Goal: Check status: Check status

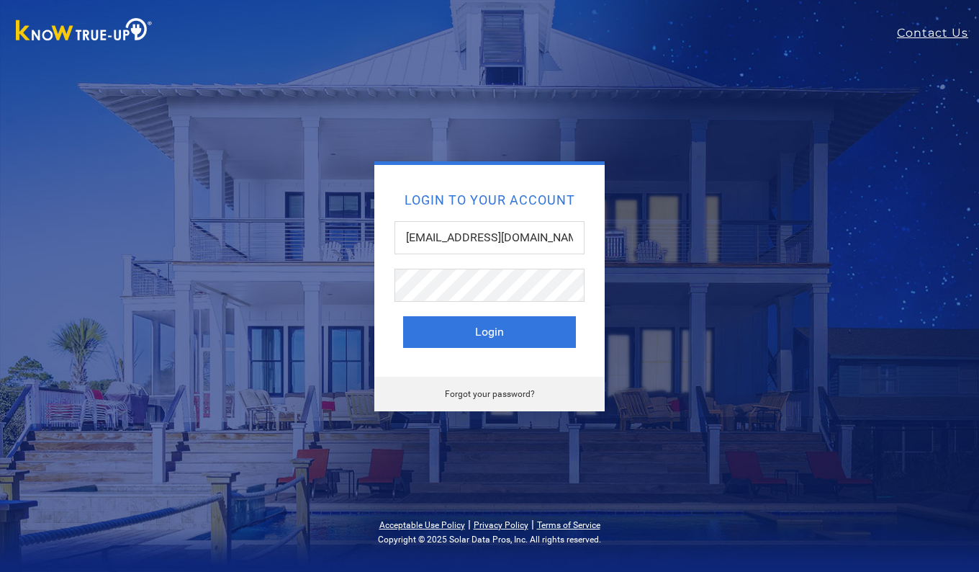
click at [484, 332] on button "Login" at bounding box center [489, 332] width 173 height 32
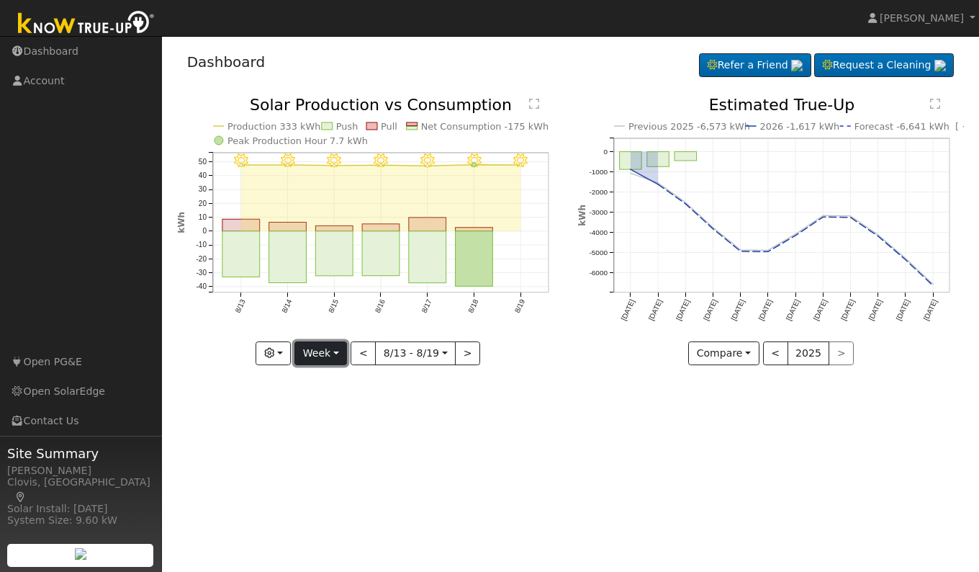
click at [333, 350] on button "Week" at bounding box center [320, 353] width 53 height 24
click at [326, 384] on link "Day" at bounding box center [345, 383] width 100 height 20
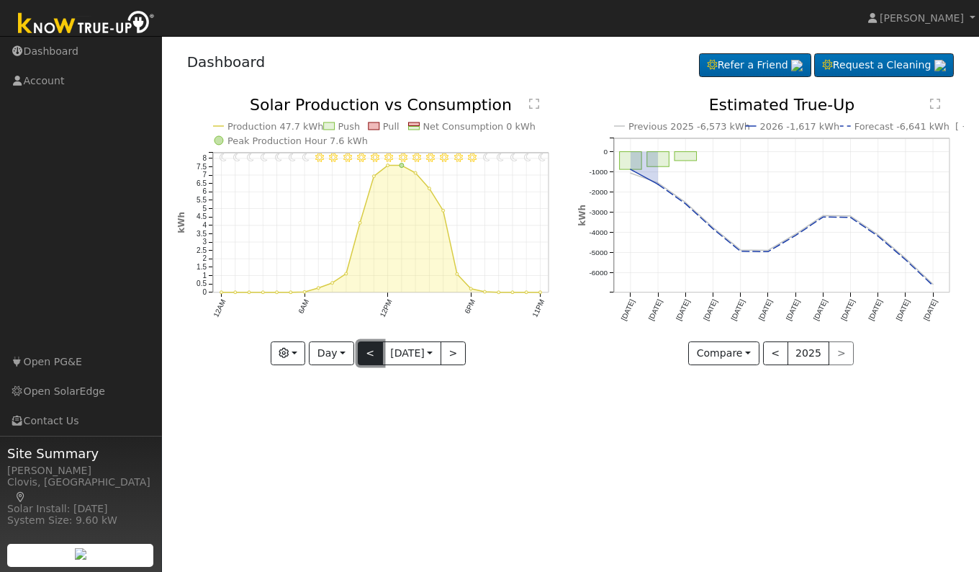
click at [363, 355] on button "<" at bounding box center [370, 353] width 25 height 24
type input "[DATE]"
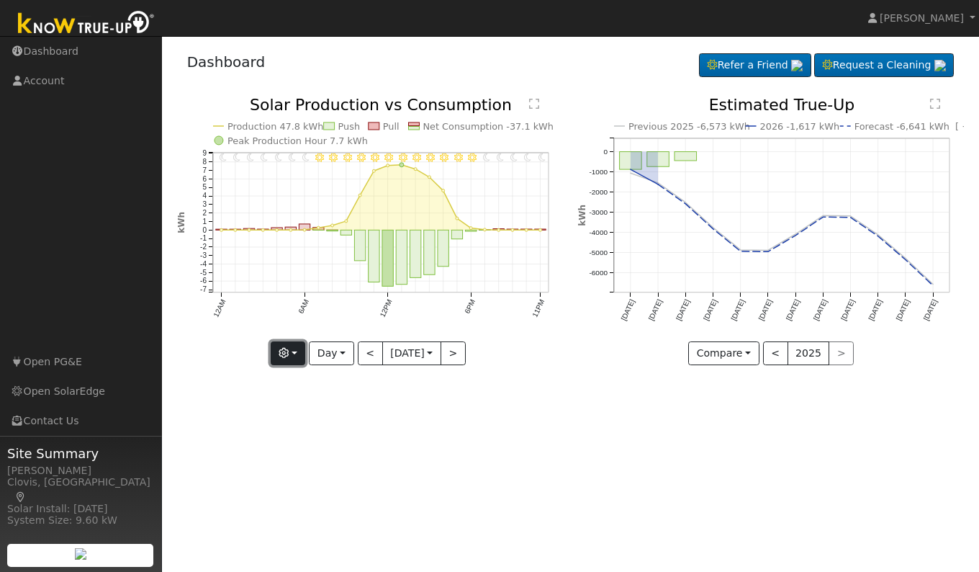
click at [284, 353] on icon "button" at bounding box center [284, 353] width 10 height 10
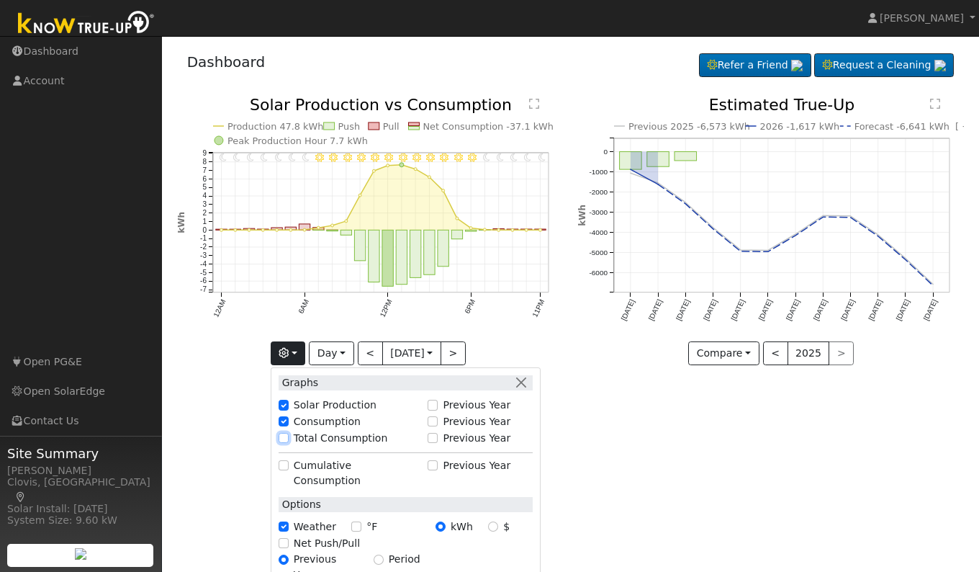
click at [281, 436] on input "Total Consumption" at bounding box center [284, 438] width 10 height 10
checkbox input "true"
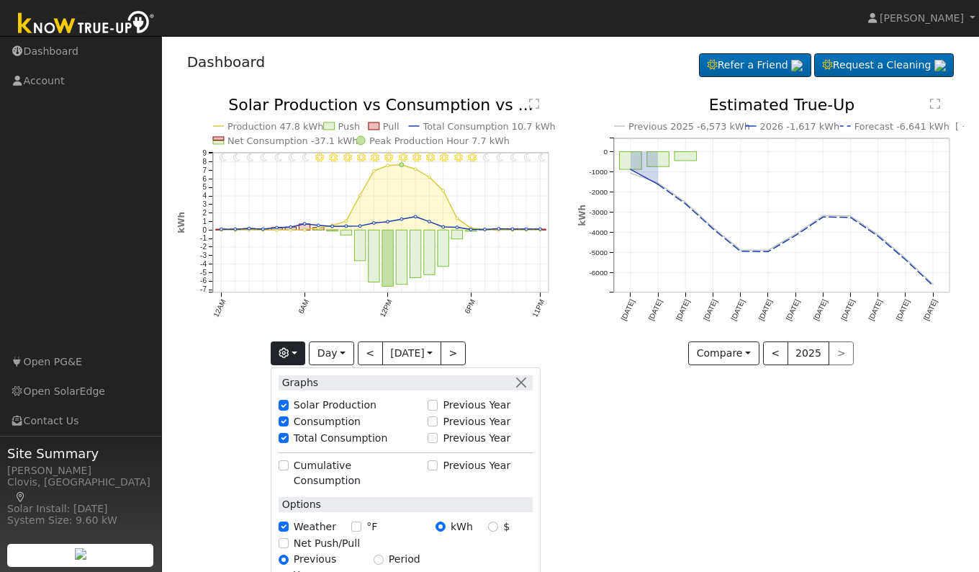
click at [600, 442] on div "User Profile First name Last name Email Email Notifications No Emails No Emails…" at bounding box center [570, 304] width 817 height 536
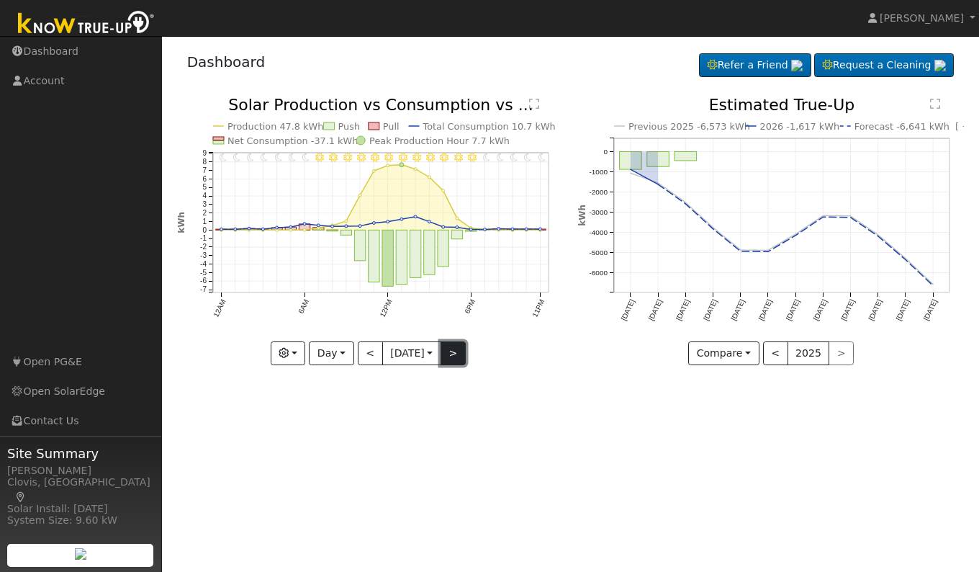
click at [466, 352] on button ">" at bounding box center [453, 353] width 25 height 24
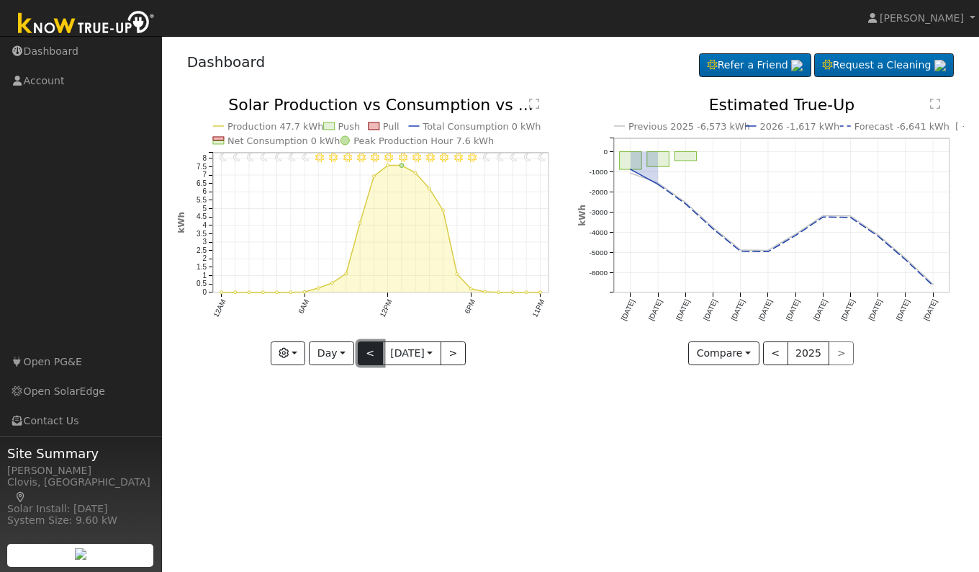
click at [365, 356] on button "<" at bounding box center [370, 353] width 25 height 24
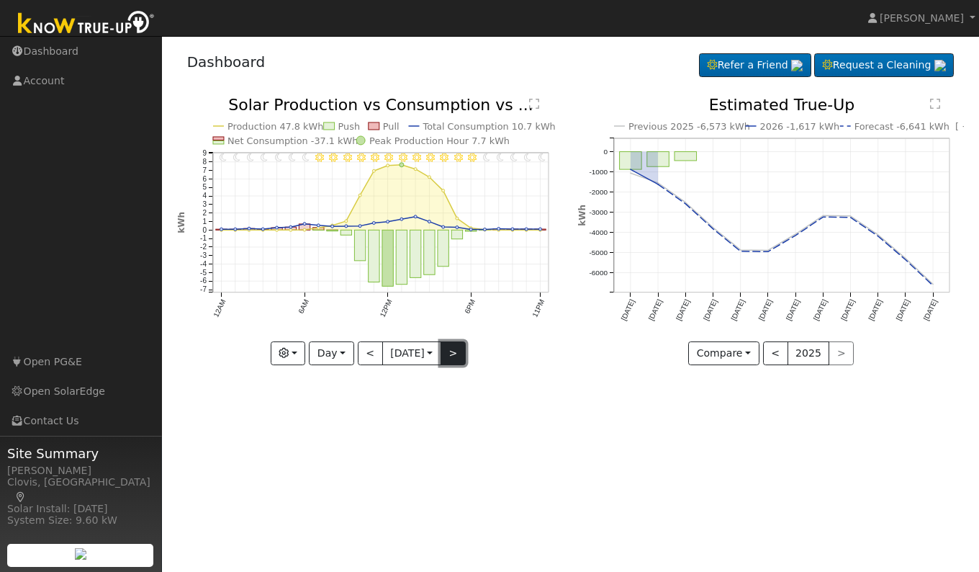
click at [458, 353] on button ">" at bounding box center [453, 353] width 25 height 24
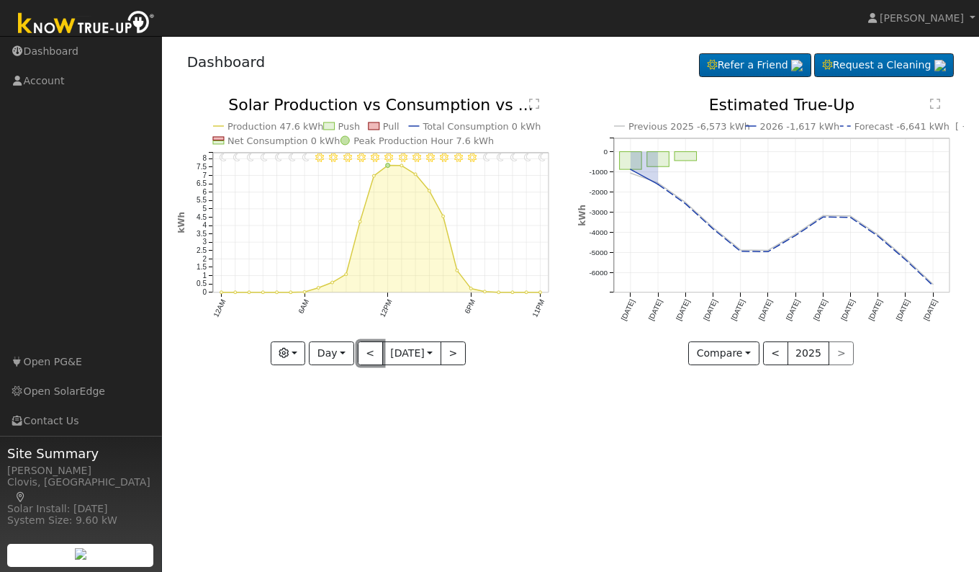
click at [367, 356] on button "<" at bounding box center [370, 353] width 25 height 24
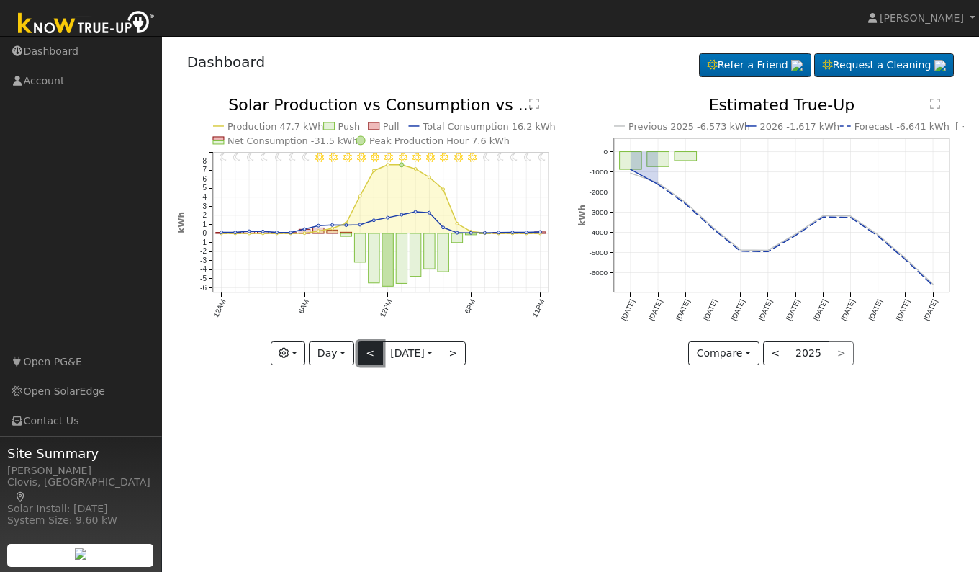
click at [361, 359] on button "<" at bounding box center [370, 353] width 25 height 24
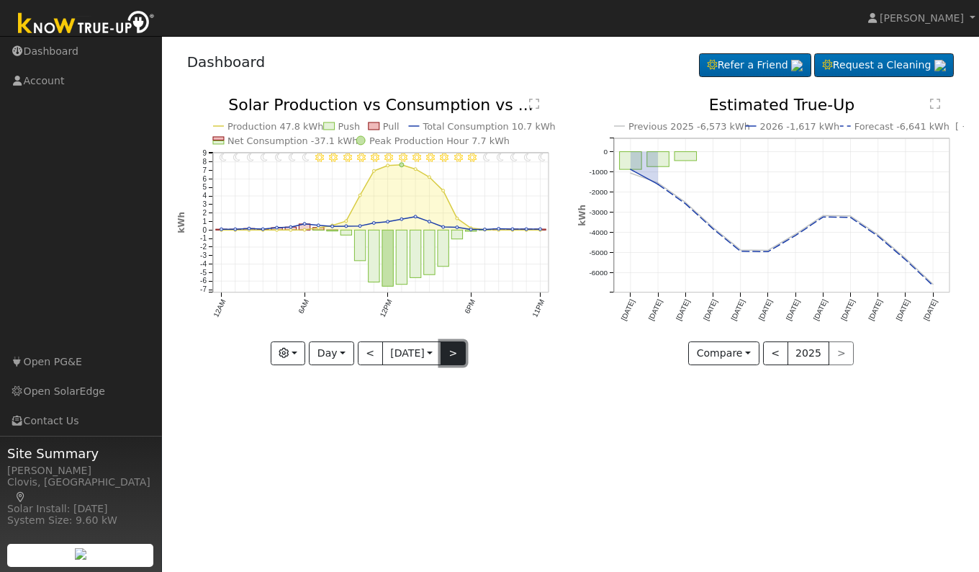
click at [460, 353] on button ">" at bounding box center [453, 353] width 25 height 24
click at [454, 353] on button ">" at bounding box center [453, 353] width 25 height 24
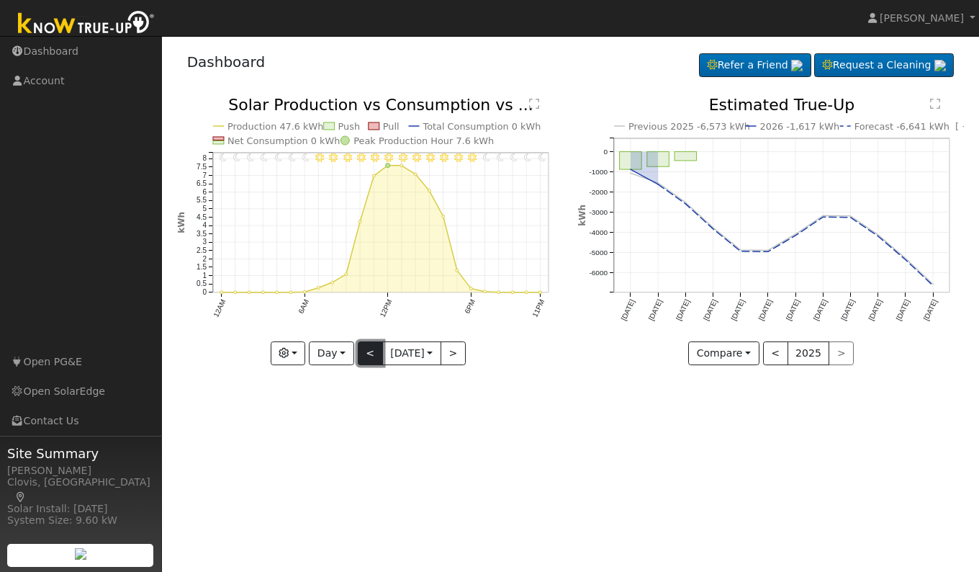
click at [361, 356] on button "<" at bounding box center [370, 353] width 25 height 24
type input "[DATE]"
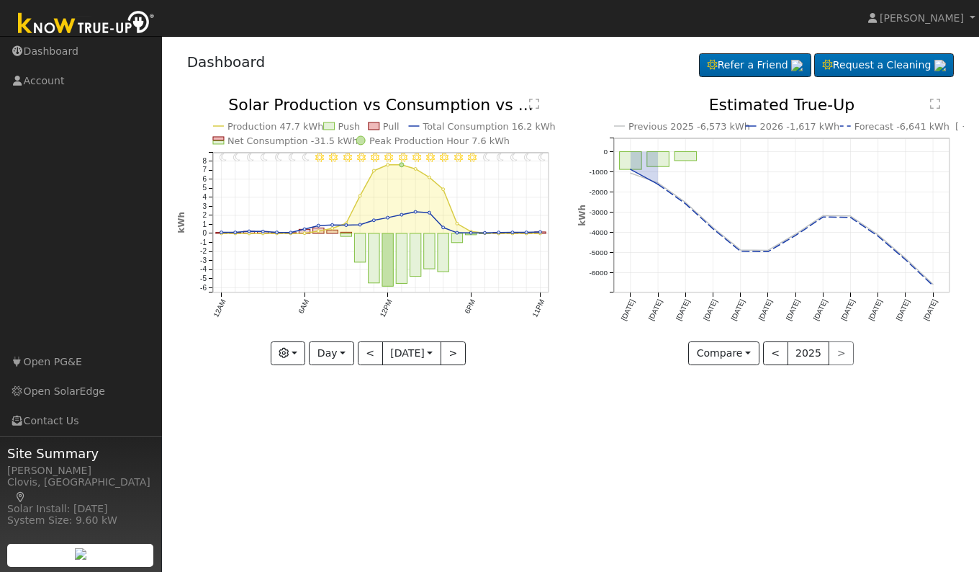
click at [583, 428] on div "User Profile First name Last name Email Email Notifications No Emails No Emails…" at bounding box center [570, 304] width 817 height 536
